Goal: Task Accomplishment & Management: Manage account settings

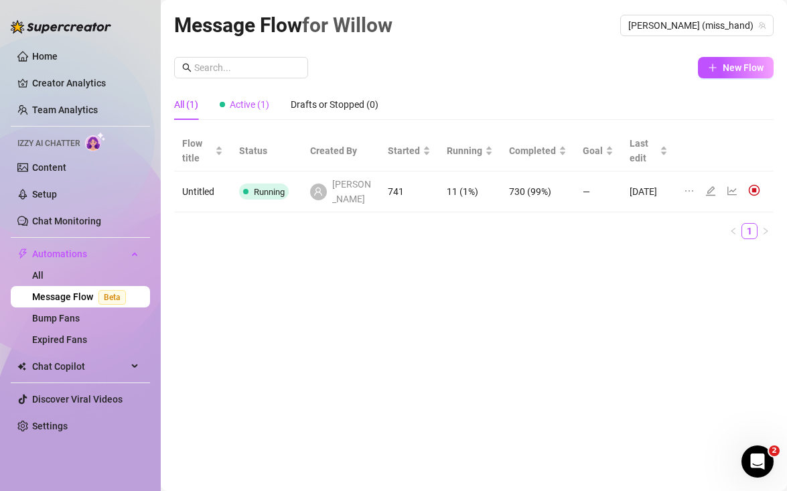
click at [260, 111] on div "Active (1)" at bounding box center [245, 104] width 50 height 15
click at [80, 108] on link "Team Analytics" at bounding box center [65, 109] width 66 height 11
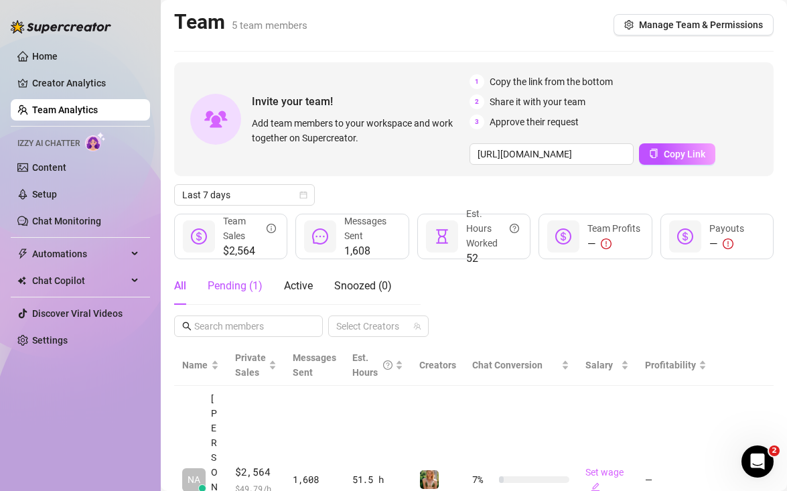
click at [235, 289] on div "Pending ( 1 )" at bounding box center [235, 286] width 55 height 16
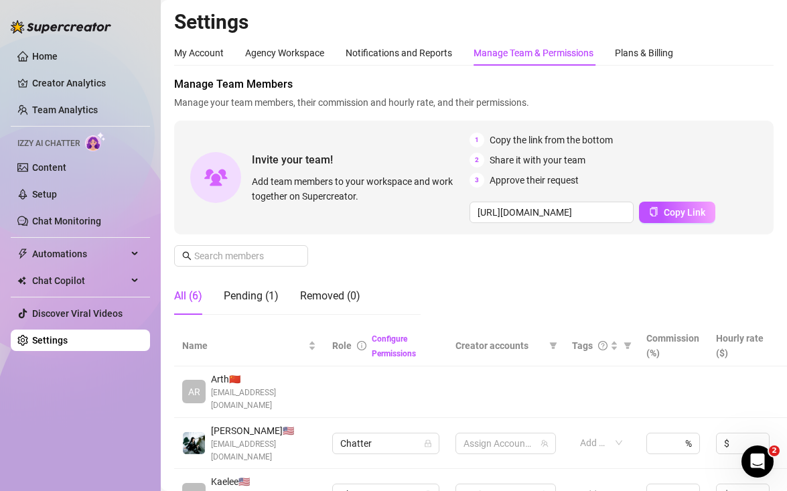
scroll to position [3, 0]
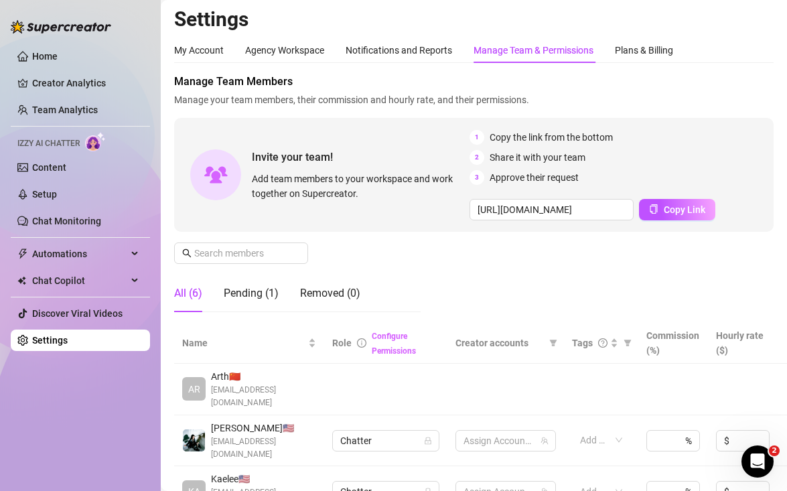
click at [384, 352] on link "Configure Permissions" at bounding box center [394, 344] width 44 height 24
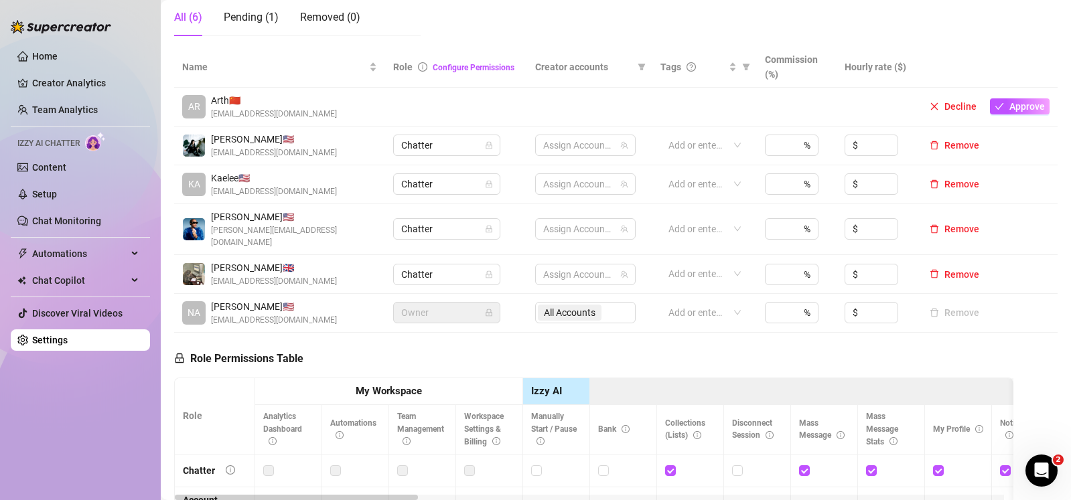
scroll to position [235, 0]
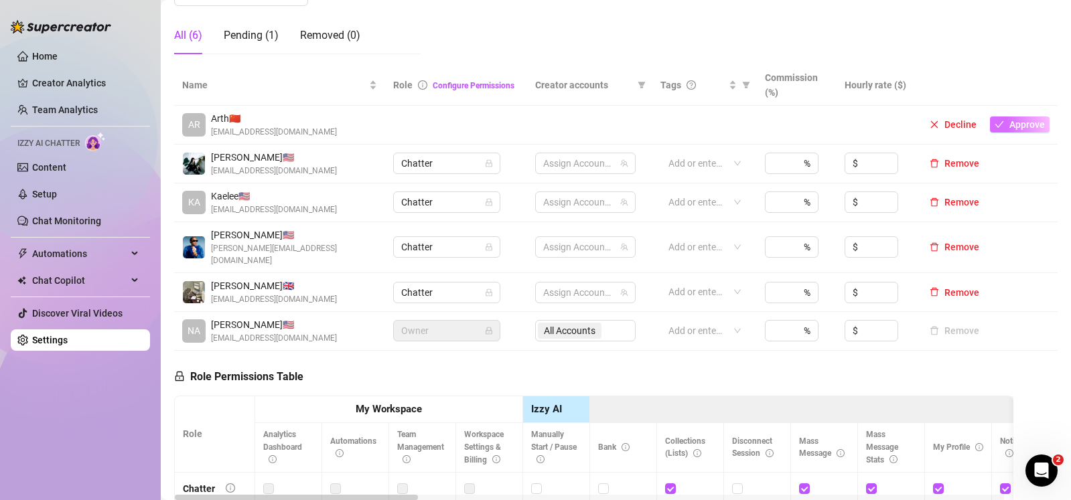
click at [786, 121] on span "Approve" at bounding box center [1027, 124] width 36 height 11
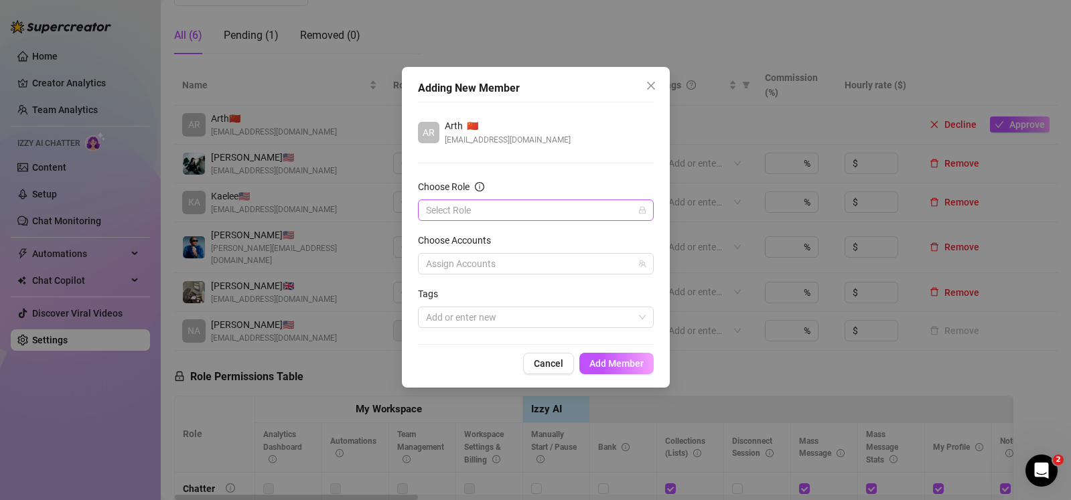
click at [503, 210] on input "Choose Role" at bounding box center [530, 210] width 208 height 20
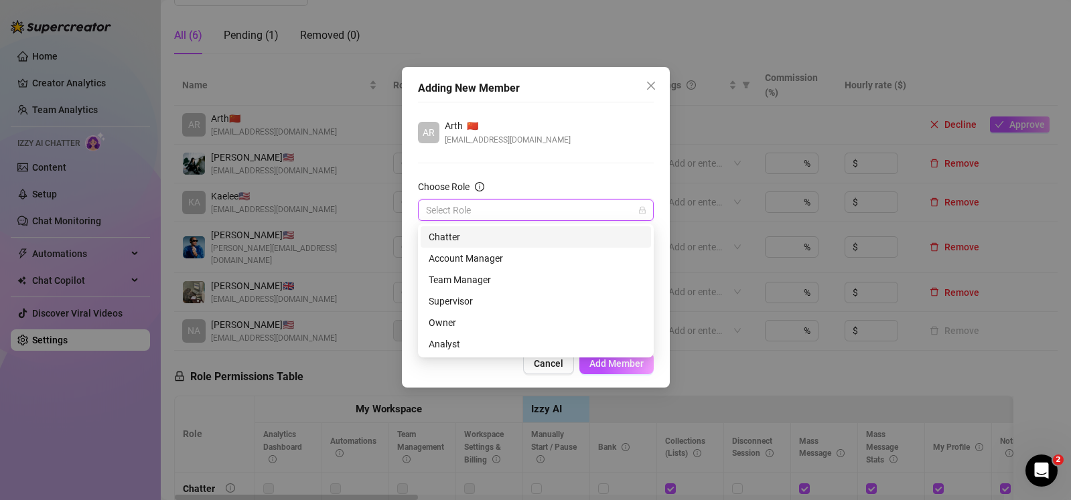
click at [497, 232] on div "Chatter" at bounding box center [536, 237] width 214 height 15
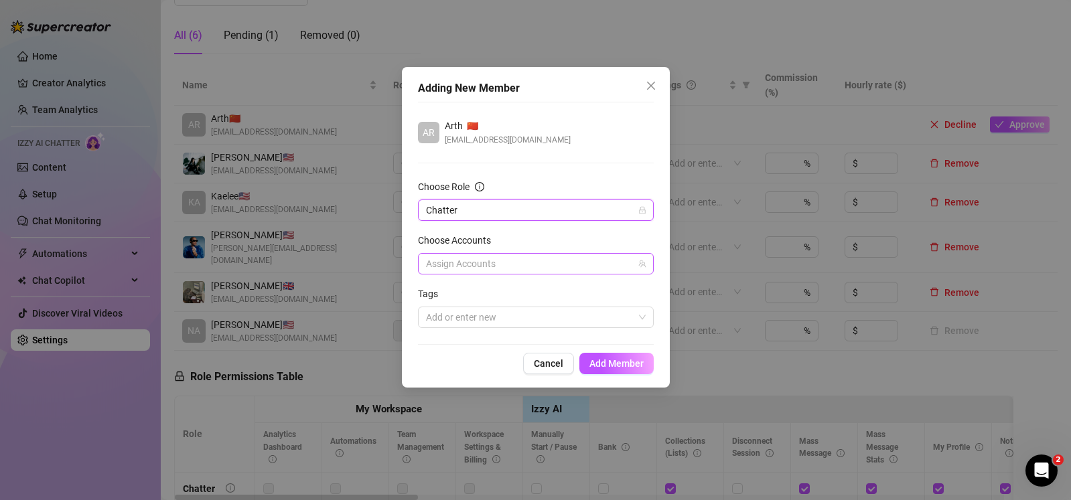
click at [496, 259] on div at bounding box center [529, 264] width 216 height 19
click at [442, 305] on span "Select tree node" at bounding box center [445, 310] width 11 height 11
checkbox input "true"
click at [624, 370] on button "Add Member" at bounding box center [616, 363] width 74 height 21
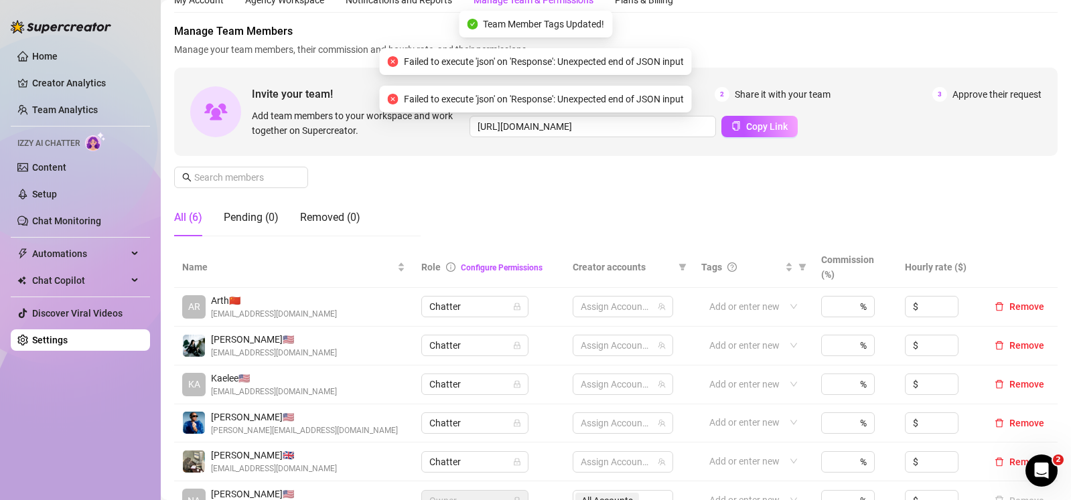
scroll to position [0, 0]
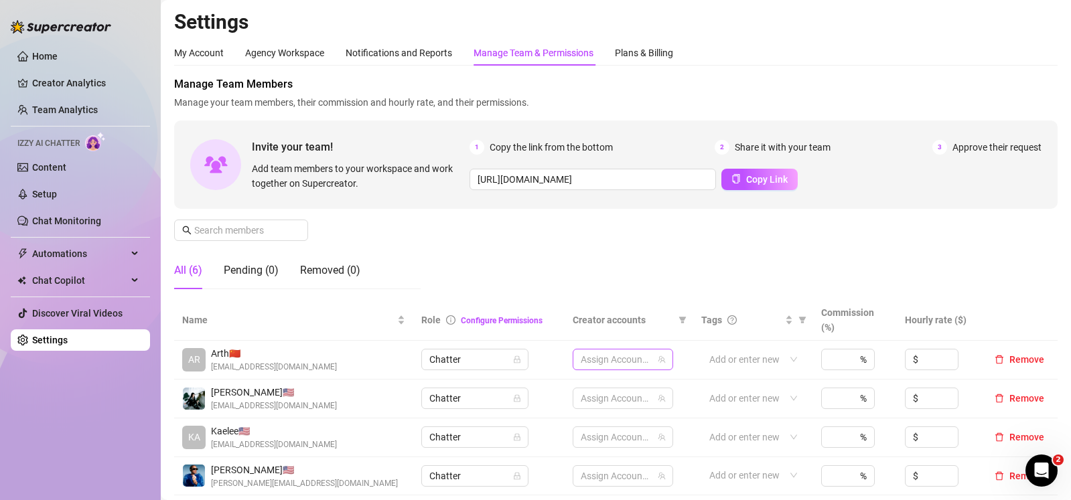
click at [622, 364] on div at bounding box center [615, 359] width 81 height 19
click at [589, 386] on input "Select all" at bounding box center [587, 387] width 11 height 11
checkbox input "true"
click at [660, 297] on div "Manage Team Members Manage your team members, their commission and hourly rate,…" at bounding box center [616, 188] width 884 height 224
click at [786, 360] on div "Add or enter new" at bounding box center [752, 359] width 103 height 21
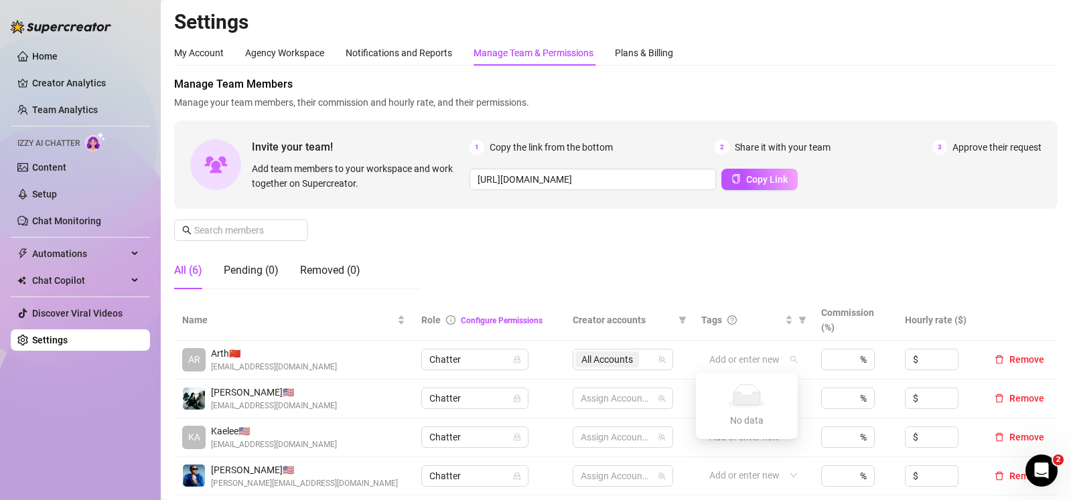
click at [758, 268] on div "Manage Team Members Manage your team members, their commission and hourly rate,…" at bounding box center [616, 188] width 884 height 224
click at [786, 361] on input at bounding box center [939, 360] width 37 height 20
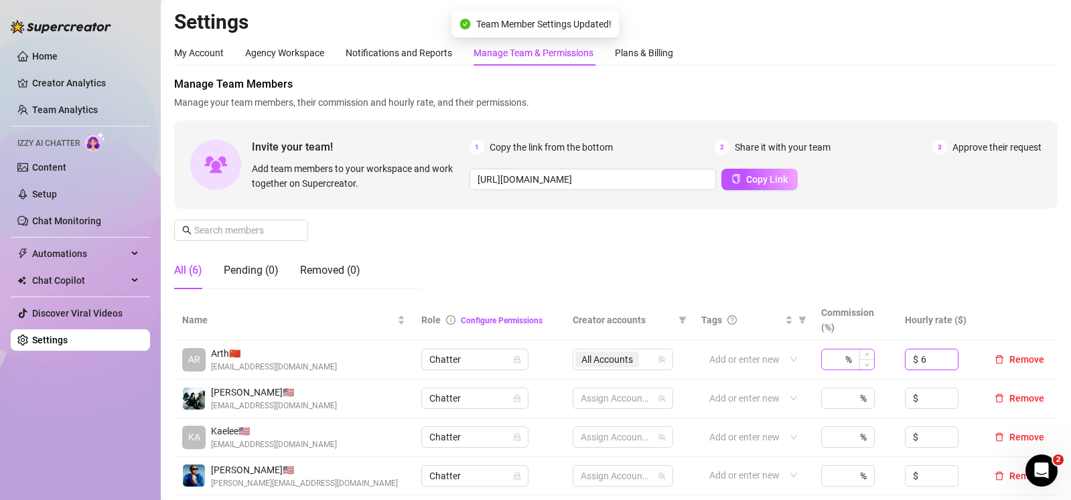
type input "6"
click at [786, 361] on input at bounding box center [835, 360] width 13 height 20
type input "6"
click at [786, 252] on div "Manage Team Members Manage your team members, their commission and hourly rate,…" at bounding box center [616, 188] width 884 height 224
